Goal: Contribute content: Contribute content

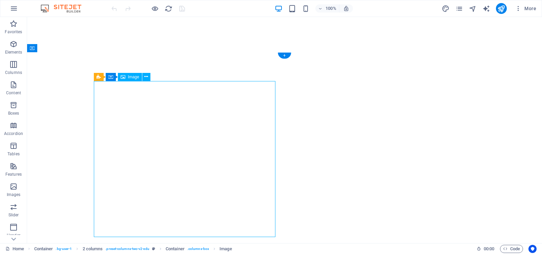
select select "px"
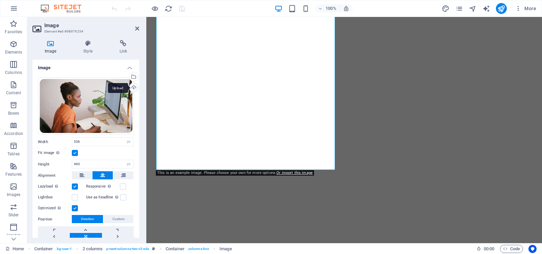
click at [132, 88] on div "Upload" at bounding box center [133, 88] width 10 height 10
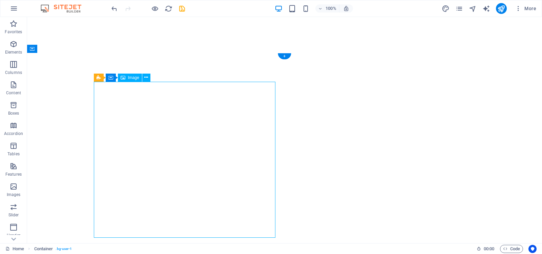
select select "px"
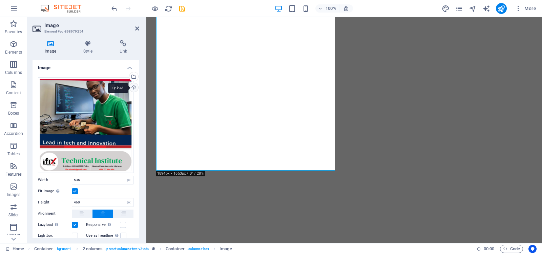
click at [132, 86] on div "Upload" at bounding box center [133, 88] width 10 height 10
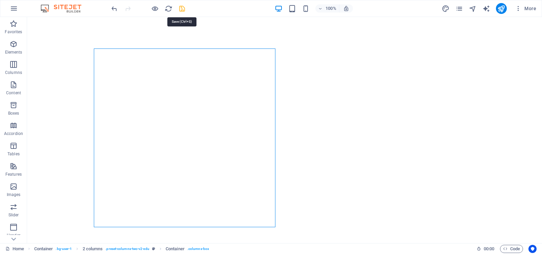
click at [181, 9] on icon "save" at bounding box center [182, 9] width 8 height 8
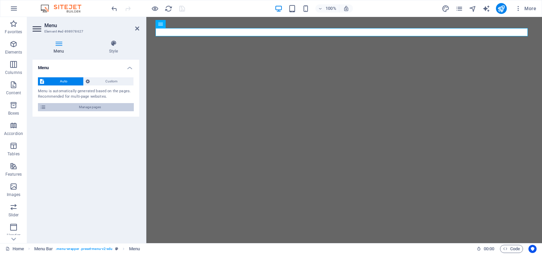
click at [94, 106] on span "Manage pages" at bounding box center [90, 107] width 84 height 8
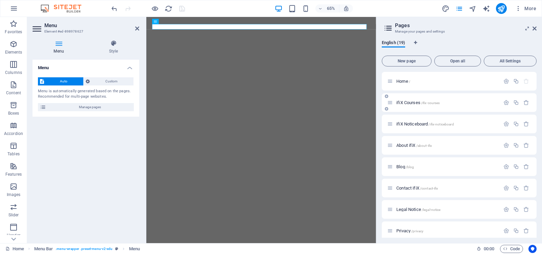
click at [444, 103] on p "ifiX Courses /ifix-courses" at bounding box center [447, 102] width 102 height 4
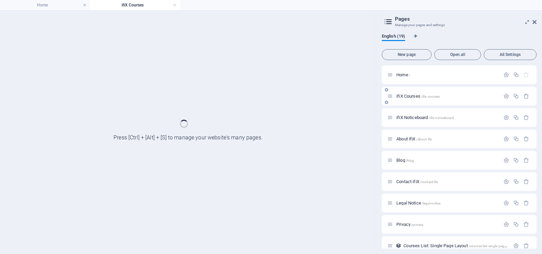
click at [444, 103] on div "ifiX Courses /ifix-courses" at bounding box center [459, 96] width 155 height 19
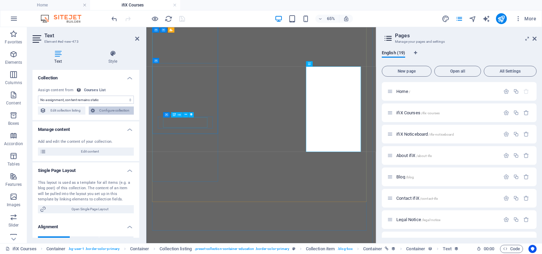
select select "our-course-introduction"
click at [113, 109] on span "Configure collection" at bounding box center [114, 110] width 35 height 8
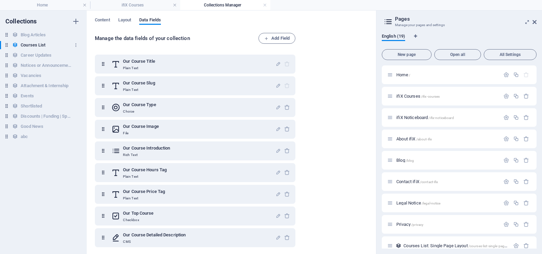
click at [36, 44] on h6 "Courses List" at bounding box center [33, 45] width 25 height 8
click at [142, 6] on h4 "ifiX Courses" at bounding box center [135, 4] width 90 height 7
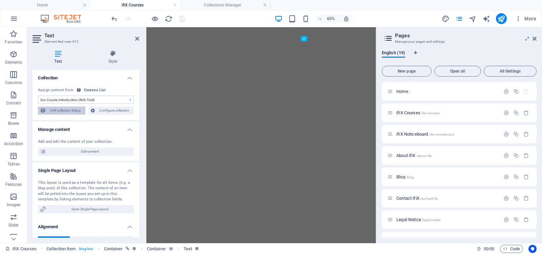
click at [61, 110] on span "Edit collection listing" at bounding box center [65, 110] width 35 height 8
click at [92, 151] on span "Edit content" at bounding box center [90, 151] width 84 height 8
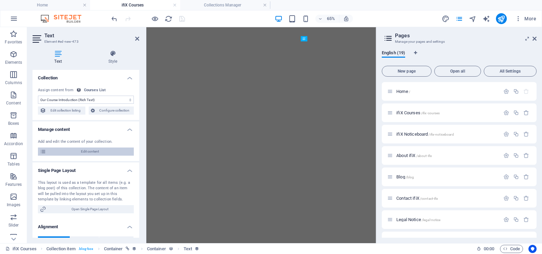
click at [92, 151] on span "Edit content" at bounding box center [90, 151] width 84 height 8
click at [118, 110] on span "Configure collection" at bounding box center [114, 110] width 35 height 8
click at [136, 36] on icon at bounding box center [137, 38] width 4 height 5
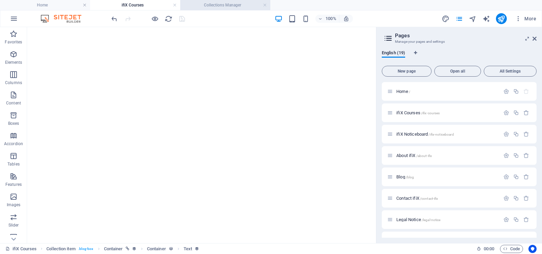
click at [215, 5] on h4 "Collections Manager" at bounding box center [225, 4] width 90 height 7
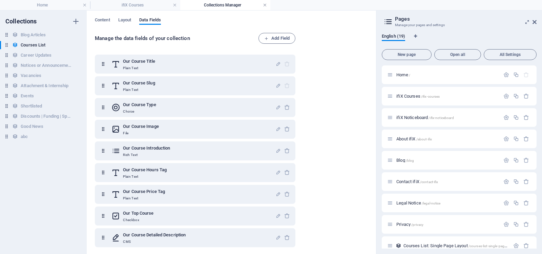
click at [264, 4] on link at bounding box center [265, 5] width 4 height 6
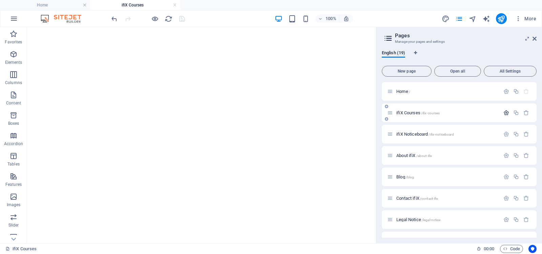
click at [505, 112] on icon "button" at bounding box center [506, 113] width 6 height 6
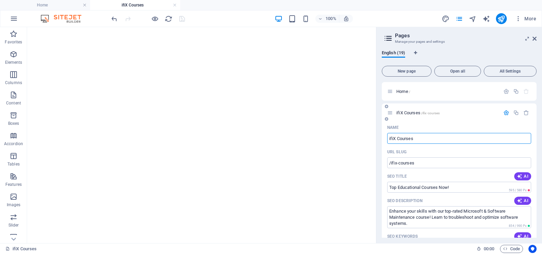
click at [505, 112] on icon "button" at bounding box center [506, 113] width 6 height 6
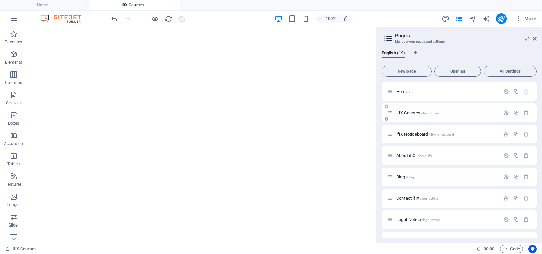
click at [488, 111] on p "ifiX Courses /ifix-courses" at bounding box center [447, 112] width 102 height 4
click at [431, 112] on span "/ifix-courses" at bounding box center [430, 113] width 19 height 4
click at [456, 70] on span "Open all" at bounding box center [457, 71] width 41 height 4
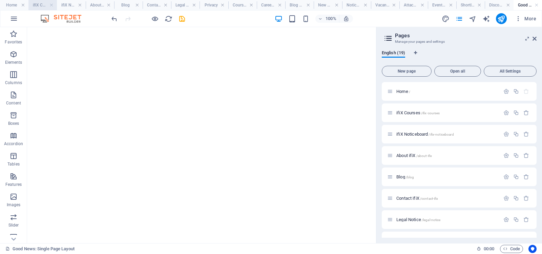
click at [41, 5] on h4 "ifiX Courses" at bounding box center [42, 4] width 28 height 7
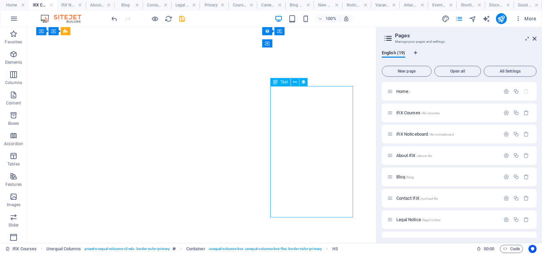
click at [291, 78] on div "Text" at bounding box center [280, 82] width 20 height 8
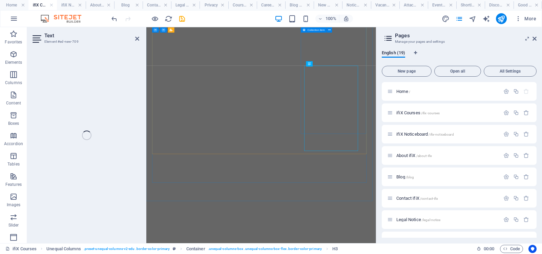
select select "our-course-introduction"
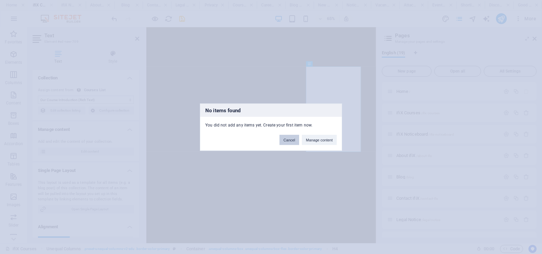
click at [286, 138] on button "Cancel" at bounding box center [289, 139] width 20 height 10
click at [288, 138] on button "Cancel" at bounding box center [289, 139] width 20 height 10
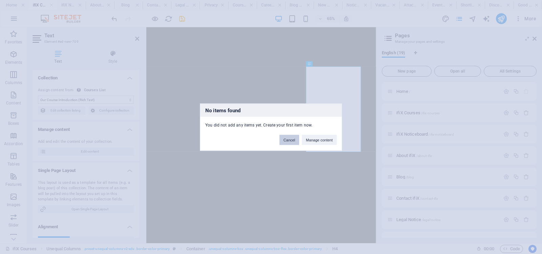
click at [288, 138] on button "Cancel" at bounding box center [289, 139] width 20 height 10
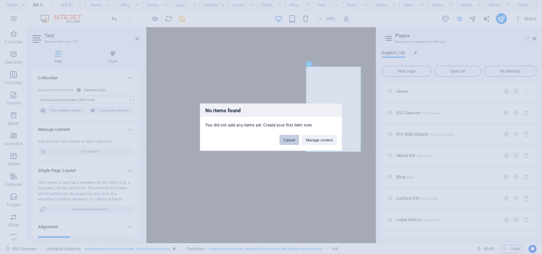
click at [288, 138] on button "Cancel" at bounding box center [289, 139] width 20 height 10
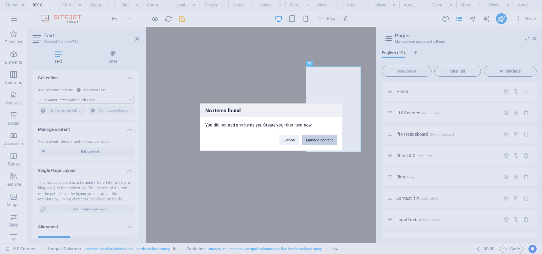
click at [322, 141] on button "Manage content" at bounding box center [319, 139] width 35 height 10
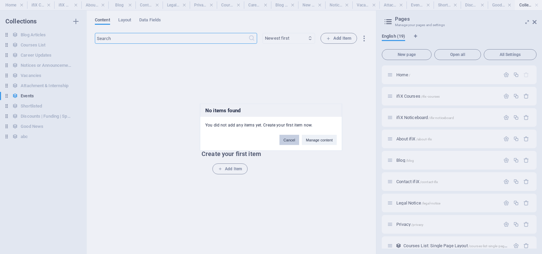
click at [289, 140] on button "Cancel" at bounding box center [289, 139] width 20 height 10
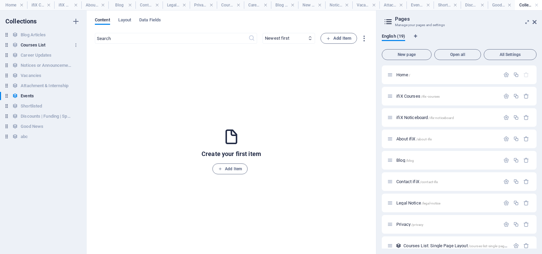
click at [36, 44] on h6 "Courses List" at bounding box center [33, 45] width 25 height 8
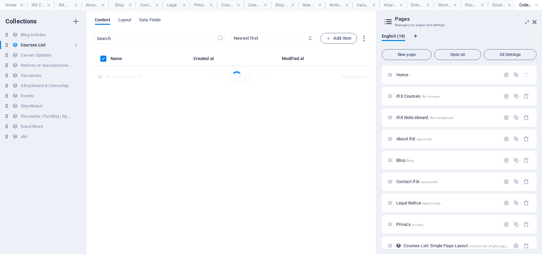
click at [36, 44] on h6 "Courses List" at bounding box center [33, 45] width 25 height 8
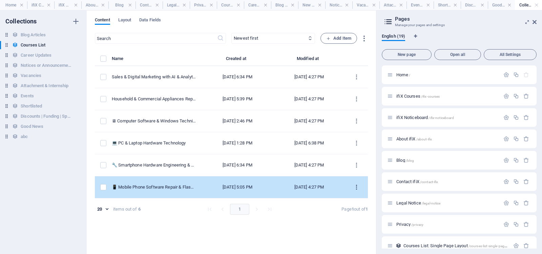
click at [356, 187] on icon "items list" at bounding box center [356, 187] width 6 height 6
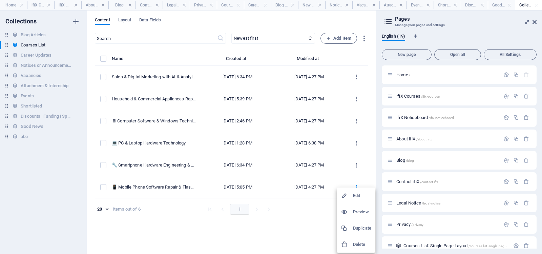
click at [357, 194] on h6 "Edit" at bounding box center [362, 195] width 18 height 8
select select "Programming"
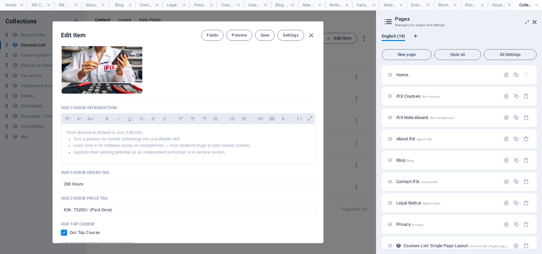
scroll to position [135, 0]
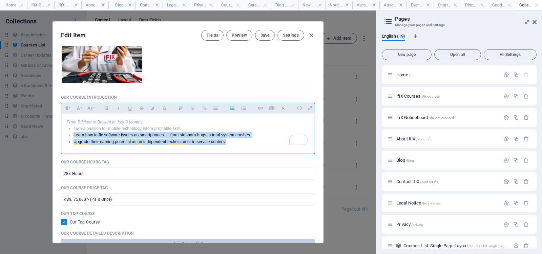
drag, startPoint x: 228, startPoint y: 142, endPoint x: 70, endPoint y: 135, distance: 158.3
click at [70, 135] on ul "Turn a passion for mobile technology into a profitable skill. Learn how to fix …" at bounding box center [188, 135] width 243 height 20
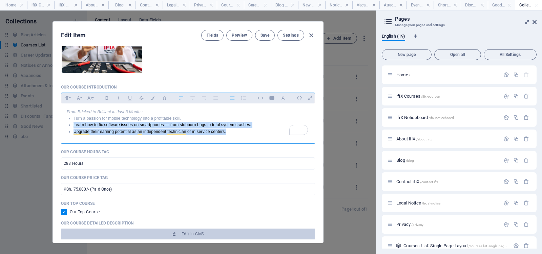
scroll to position [146, 0]
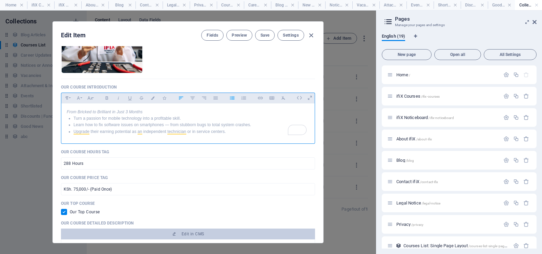
click at [213, 115] on p "From Bricked to Brilliant in Just 3 Months" at bounding box center [188, 112] width 243 height 6
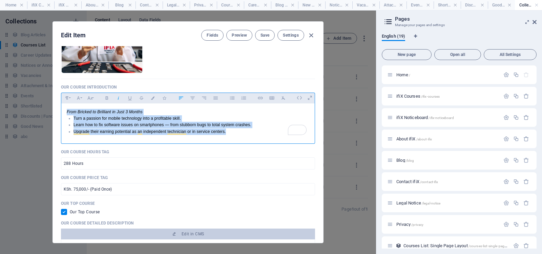
drag, startPoint x: 229, startPoint y: 142, endPoint x: 62, endPoint y: 123, distance: 168.1
click at [62, 123] on div "From Bricked to Brilliant in Just 3 Months Turn a passion for mobile technology…" at bounding box center [187, 121] width 253 height 37
copy div "From Bricked to Brilliant in Just 3 Months Turn a passion for mobile technology…"
click at [239, 115] on p "From Bricked to Brilliant in Just 3 Months" at bounding box center [188, 112] width 243 height 6
drag, startPoint x: 232, startPoint y: 142, endPoint x: 67, endPoint y: 136, distance: 164.7
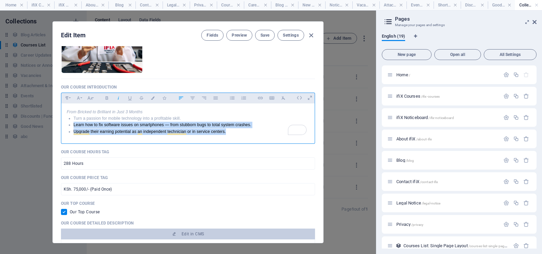
click at [67, 135] on ul "Turn a passion for mobile technology into a profitable skill. Learn how to fix …" at bounding box center [188, 125] width 243 height 20
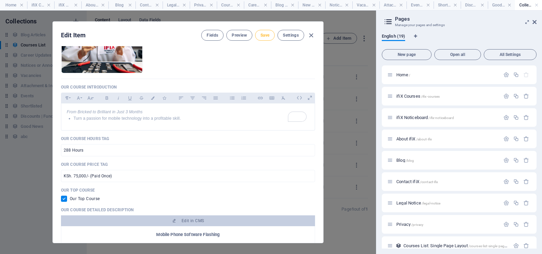
click at [261, 35] on span "Save" at bounding box center [264, 35] width 9 height 5
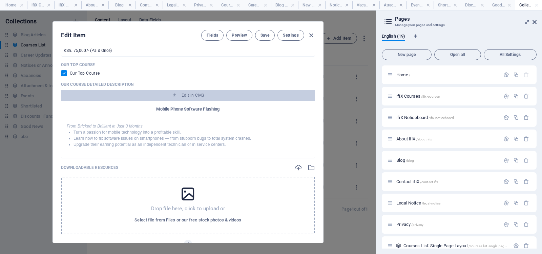
scroll to position [281, 0]
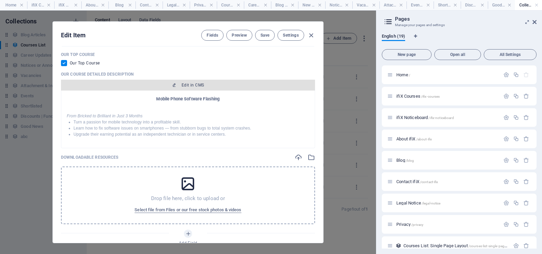
click at [195, 88] on span "Edit in CMS" at bounding box center [193, 84] width 22 height 5
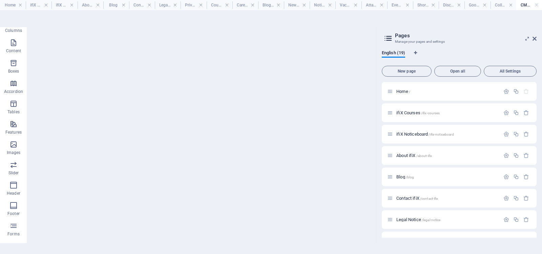
scroll to position [0, 0]
click at [535, 38] on icon at bounding box center [534, 38] width 4 height 5
click at [376, 38] on aside "Favorites Elements Columns Content Boxes Accordion Tables Features Images Slide…" at bounding box center [188, 179] width 376 height 305
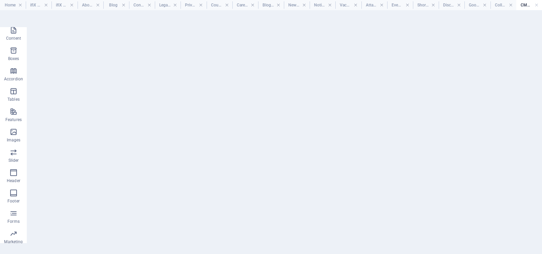
scroll to position [114, 0]
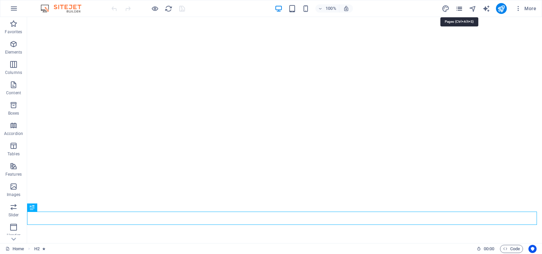
click at [460, 7] on icon "pages" at bounding box center [459, 9] width 8 height 8
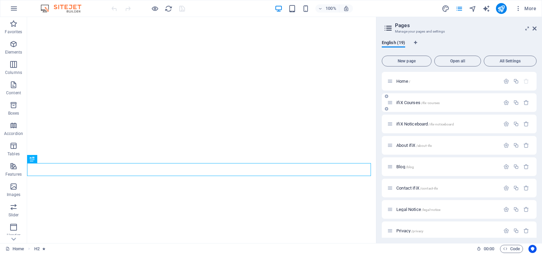
click at [441, 103] on p "ifiX Courses /ifix-courses" at bounding box center [447, 102] width 102 height 4
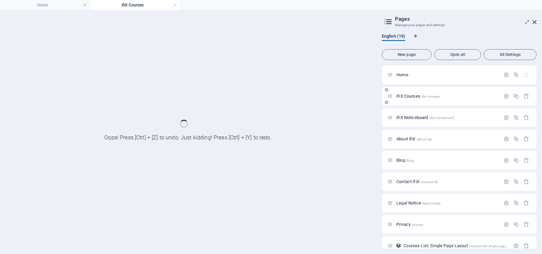
click at [441, 103] on div "ifiX Courses /ifix-courses" at bounding box center [459, 96] width 155 height 19
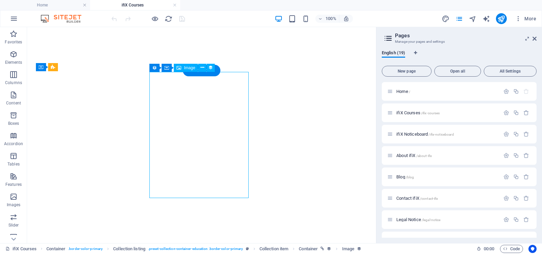
select select "%"
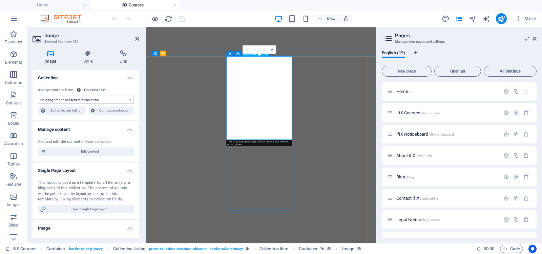
select select "our-course-image"
click at [86, 52] on icon at bounding box center [87, 53] width 33 height 7
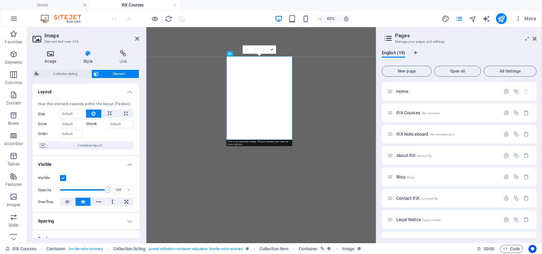
click at [48, 51] on icon at bounding box center [51, 53] width 36 height 7
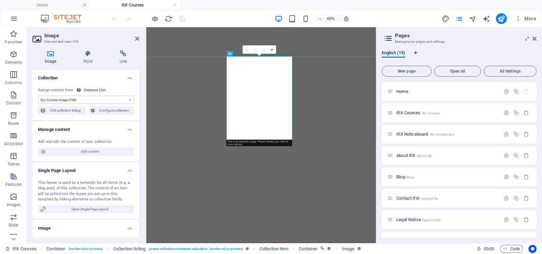
scroll to position [34, 0]
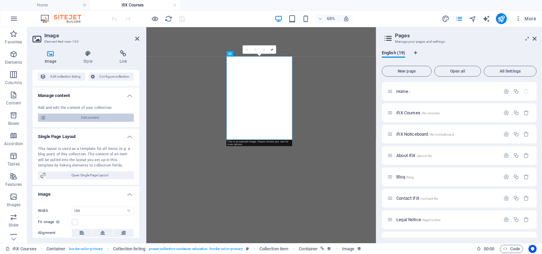
click at [93, 118] on span "Edit content" at bounding box center [90, 117] width 84 height 8
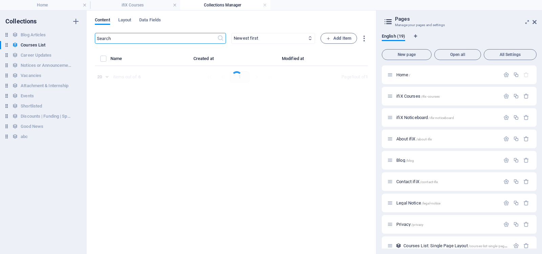
select select "Science"
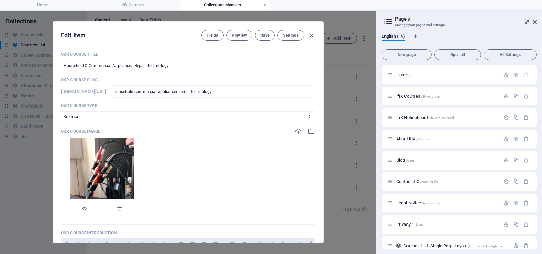
click at [125, 172] on img at bounding box center [101, 178] width 63 height 81
click at [126, 169] on img at bounding box center [101, 178] width 63 height 81
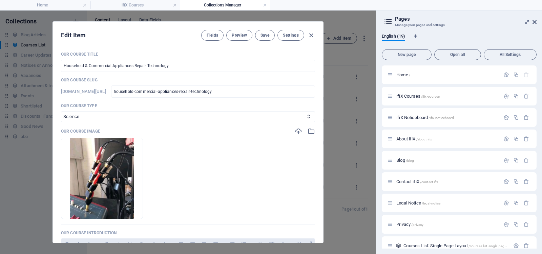
click at [252, 142] on ul "Drop files here to upload them instantly" at bounding box center [188, 178] width 254 height 81
click at [311, 35] on icon "button" at bounding box center [311, 36] width 8 height 8
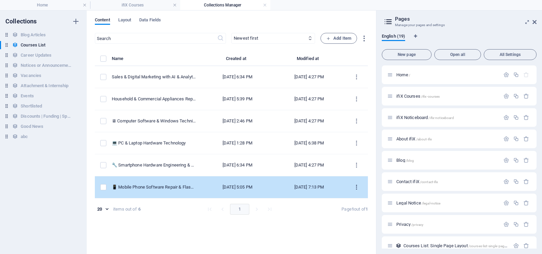
click at [356, 185] on icon "items list" at bounding box center [356, 187] width 6 height 6
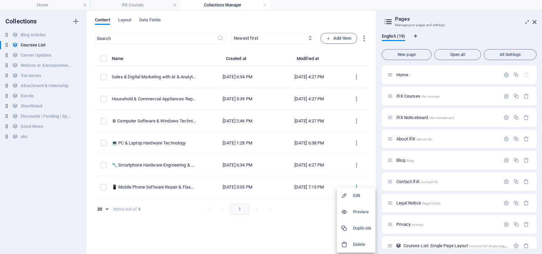
click at [355, 195] on h6 "Edit" at bounding box center [362, 195] width 18 height 8
select select "Programming"
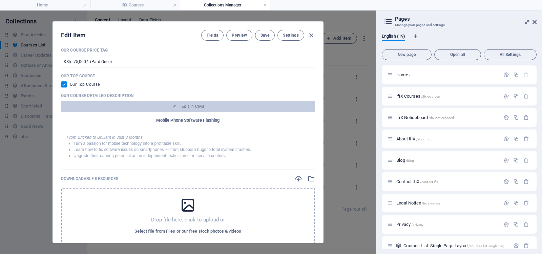
scroll to position [305, 0]
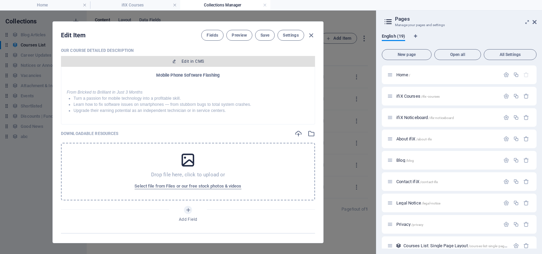
click at [194, 61] on span "Edit in CMS" at bounding box center [193, 61] width 22 height 5
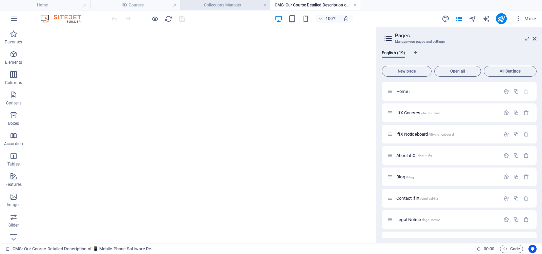
click at [223, 4] on h4 "Collections Manager" at bounding box center [225, 4] width 90 height 7
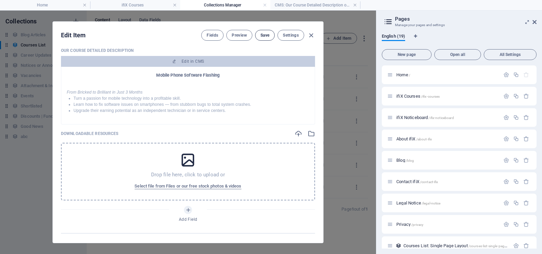
click at [264, 34] on span "Save" at bounding box center [264, 35] width 9 height 5
click at [312, 36] on icon "button" at bounding box center [311, 36] width 8 height 8
checkbox input "false"
type input "mobile-phone-software-repair-flashing"
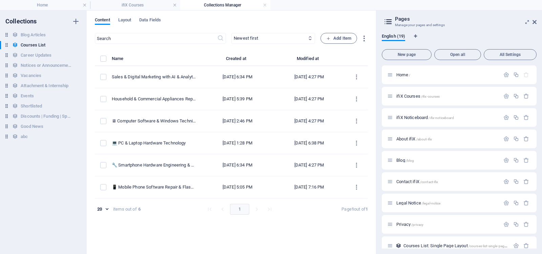
scroll to position [0, 0]
click at [134, 4] on h4 "ifiX Courses" at bounding box center [135, 4] width 90 height 7
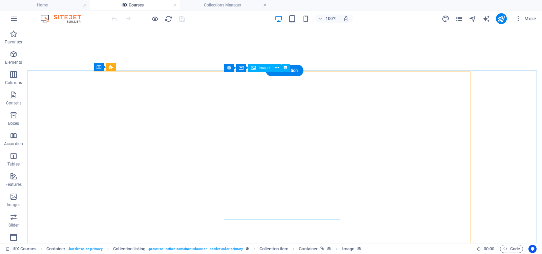
select select "our-course-image"
select select "%"
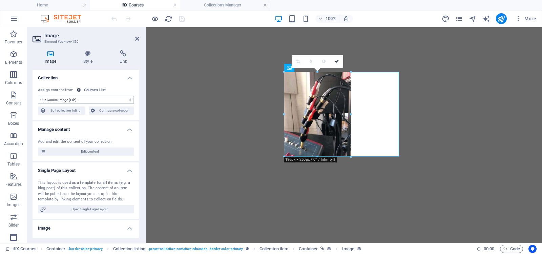
drag, startPoint x: 342, startPoint y: 217, endPoint x: 326, endPoint y: 156, distance: 63.1
type input "196"
select select "px"
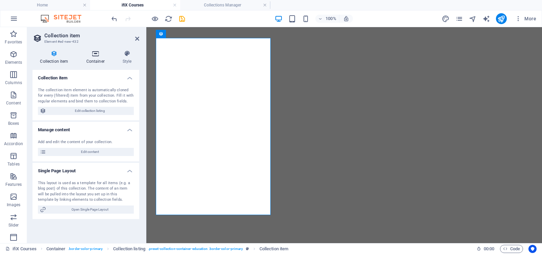
click at [96, 53] on icon at bounding box center [96, 53] width 34 height 7
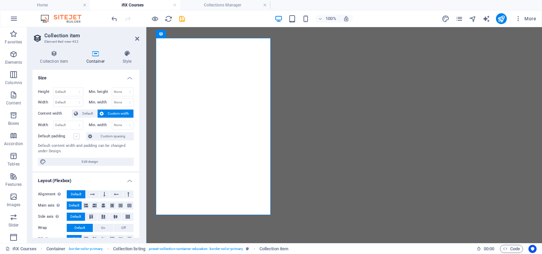
click at [78, 135] on label at bounding box center [77, 136] width 6 height 6
click at [0, 0] on input "Default padding" at bounding box center [0, 0] width 0 height 0
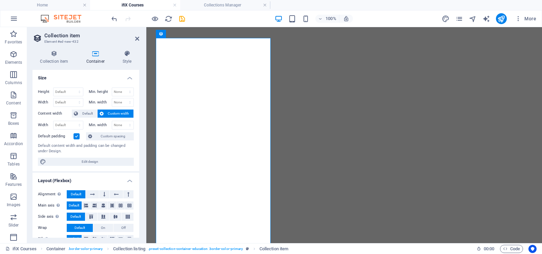
click at [78, 135] on label at bounding box center [77, 136] width 6 height 6
click at [0, 0] on input "Default padding" at bounding box center [0, 0] width 0 height 0
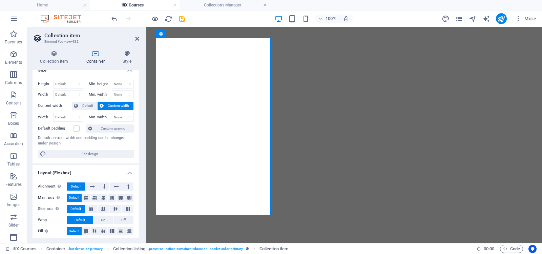
scroll to position [11, 0]
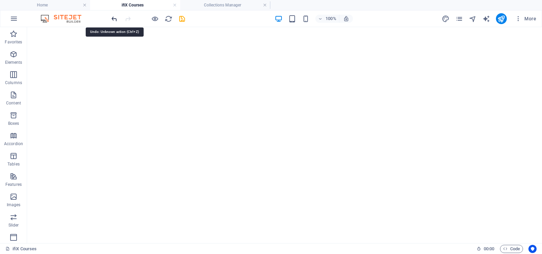
click at [112, 18] on icon "undo" at bounding box center [114, 19] width 8 height 8
click at [115, 18] on icon "undo" at bounding box center [114, 19] width 8 height 8
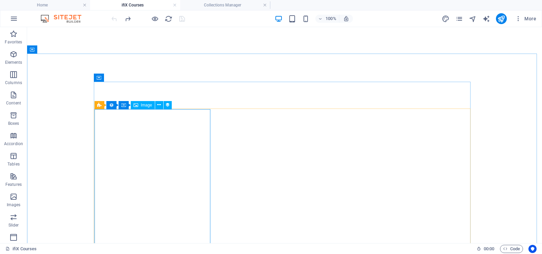
click at [147, 105] on span "Image" at bounding box center [146, 105] width 11 height 4
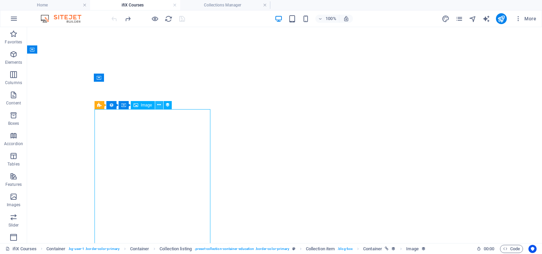
click at [159, 104] on icon at bounding box center [159, 104] width 4 height 7
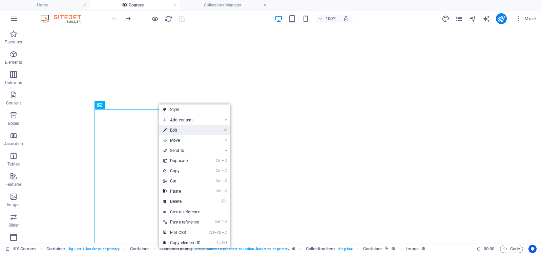
click at [175, 131] on link "⏎ Edit" at bounding box center [181, 130] width 45 height 10
select select "our-course-image"
select select "px"
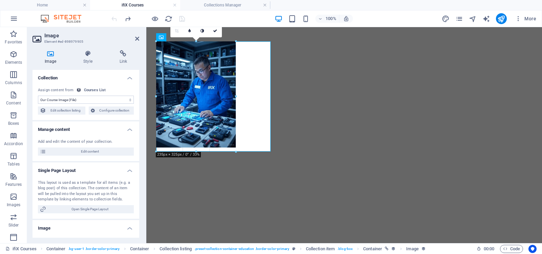
drag, startPoint x: 213, startPoint y: 195, endPoint x: 213, endPoint y: 150, distance: 44.7
type input "234"
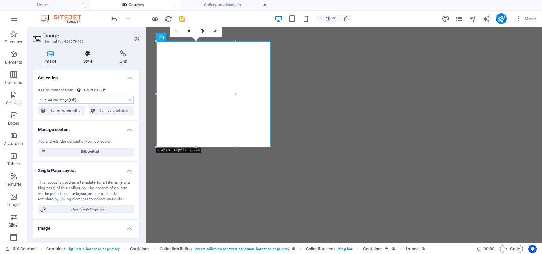
click at [87, 53] on icon at bounding box center [87, 53] width 33 height 7
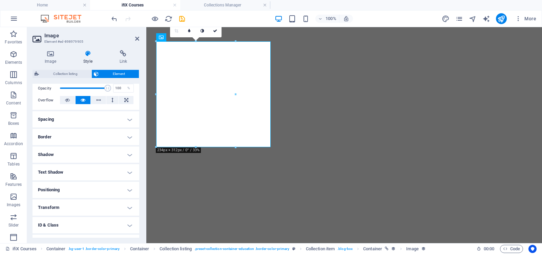
scroll to position [0, 0]
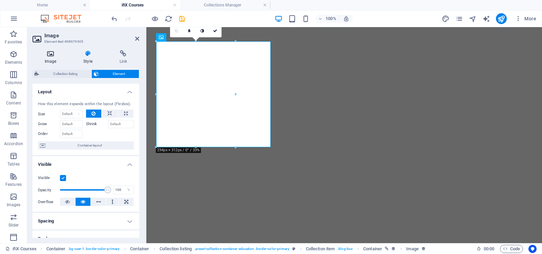
click at [49, 55] on icon at bounding box center [51, 53] width 36 height 7
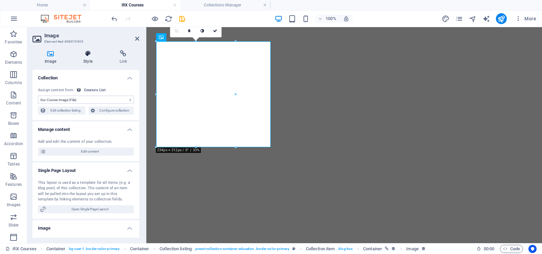
click at [87, 54] on icon at bounding box center [87, 53] width 33 height 7
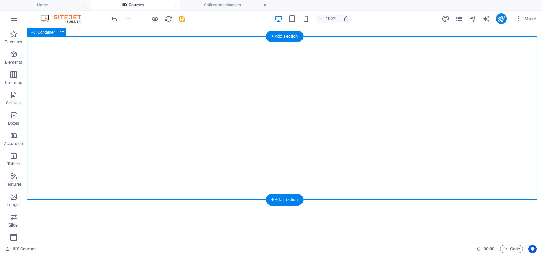
select select "multiple-waves"
select select "em"
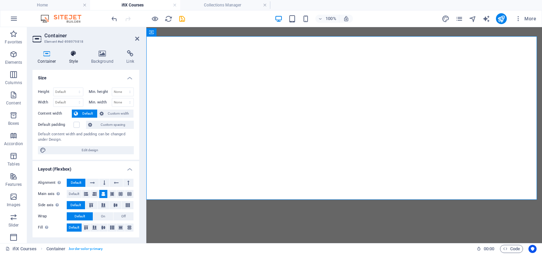
click at [75, 55] on icon at bounding box center [73, 53] width 19 height 7
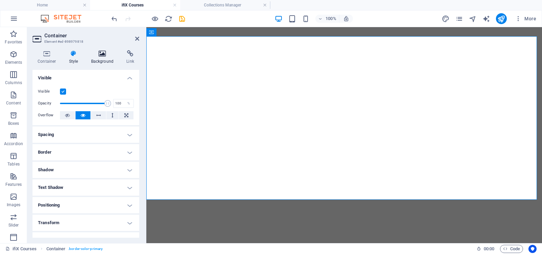
click at [100, 54] on icon at bounding box center [102, 53] width 33 height 7
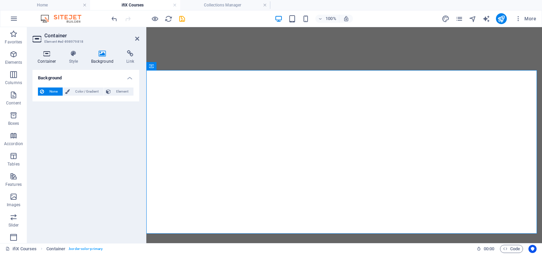
click at [43, 53] on icon at bounding box center [47, 53] width 29 height 7
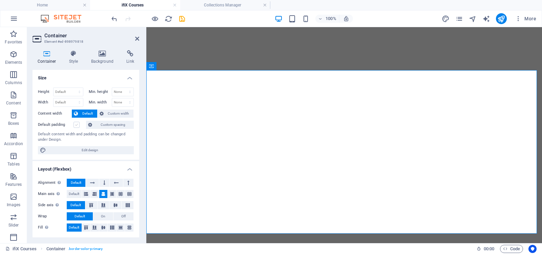
click at [77, 125] on label at bounding box center [77, 125] width 6 height 6
click at [0, 0] on input "Default padding" at bounding box center [0, 0] width 0 height 0
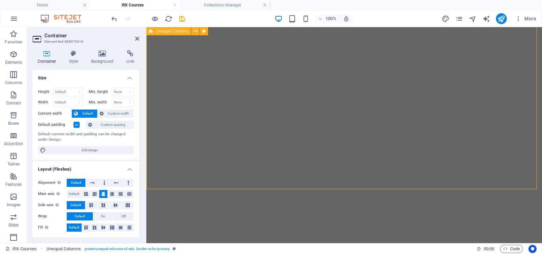
select select "multiple-waves"
select select "em"
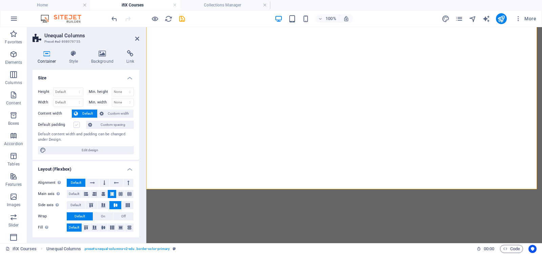
click at [75, 124] on label at bounding box center [77, 125] width 6 height 6
click at [0, 0] on input "Default padding" at bounding box center [0, 0] width 0 height 0
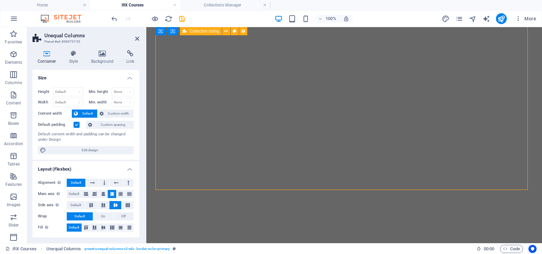
select select "68a9b7508430de3cde06e15d"
select select "createdAt_DESC"
select select "columns.our-top-course"
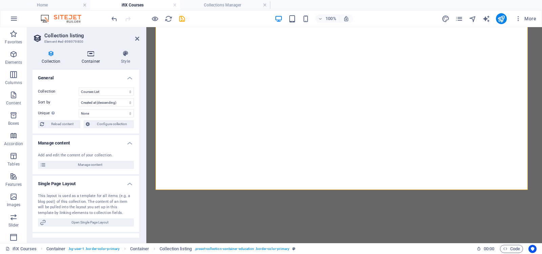
click at [88, 53] on icon at bounding box center [90, 53] width 37 height 7
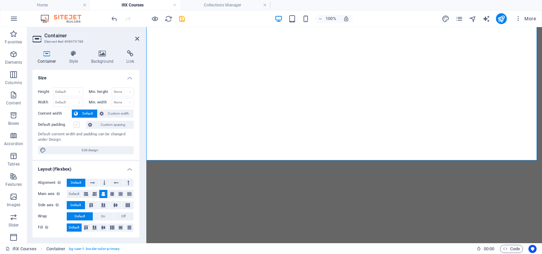
click at [77, 124] on label at bounding box center [77, 125] width 6 height 6
click at [0, 0] on input "Default padding" at bounding box center [0, 0] width 0 height 0
click at [77, 124] on label at bounding box center [77, 125] width 6 height 6
click at [0, 0] on input "Default padding" at bounding box center [0, 0] width 0 height 0
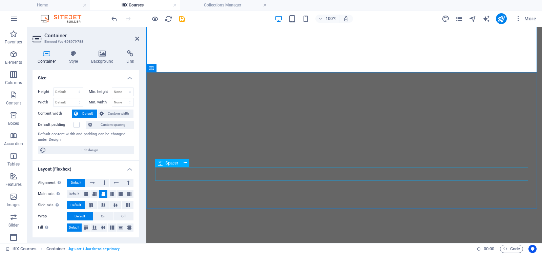
select select "px"
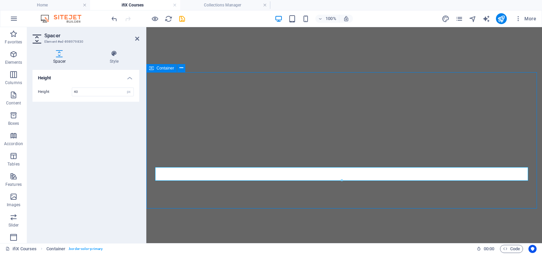
select select "multiple-waves"
select select "em"
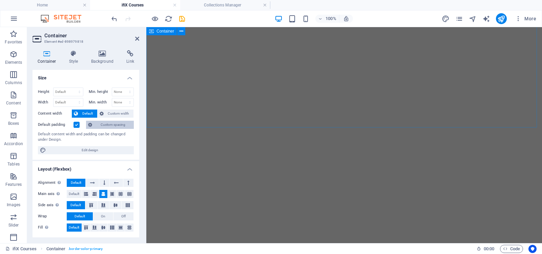
select select "multiple-waves"
select select "rem"
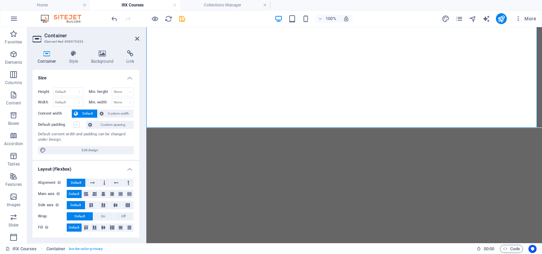
click at [76, 123] on label at bounding box center [77, 125] width 6 height 6
click at [0, 0] on input "Default padding" at bounding box center [0, 0] width 0 height 0
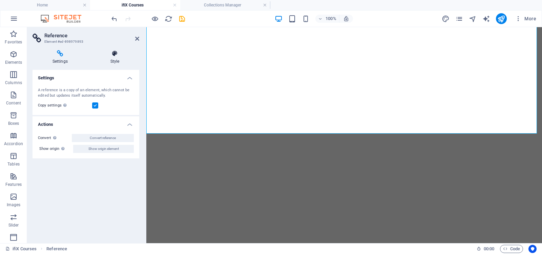
click at [115, 54] on icon at bounding box center [114, 53] width 49 height 7
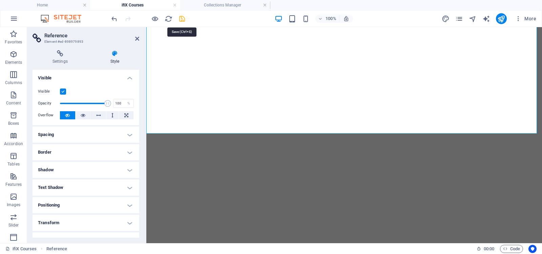
click at [181, 19] on icon "save" at bounding box center [182, 19] width 8 height 8
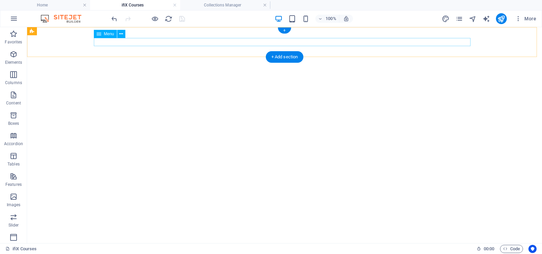
select select
select select "1"
select select
select select "2"
select select
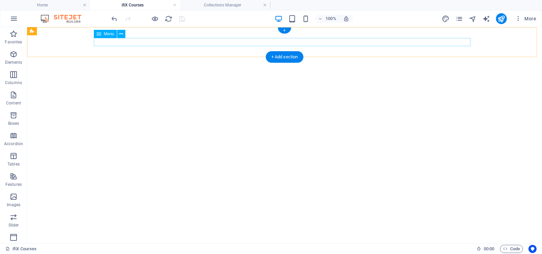
select select "3"
select select
select select "4"
select select
select select "5"
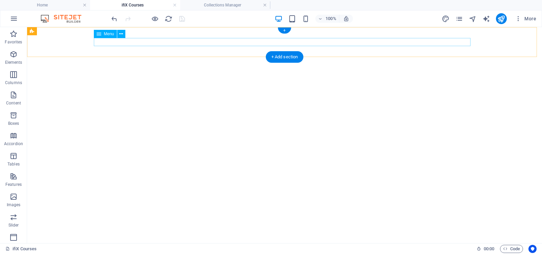
select select
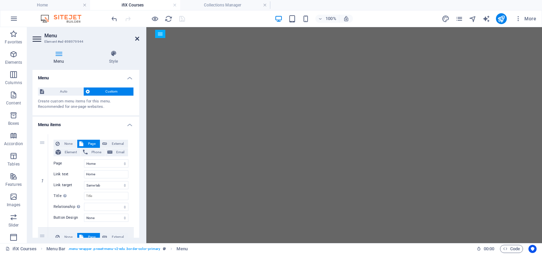
click at [137, 37] on icon at bounding box center [137, 38] width 4 height 5
